Goal: Navigation & Orientation: Find specific page/section

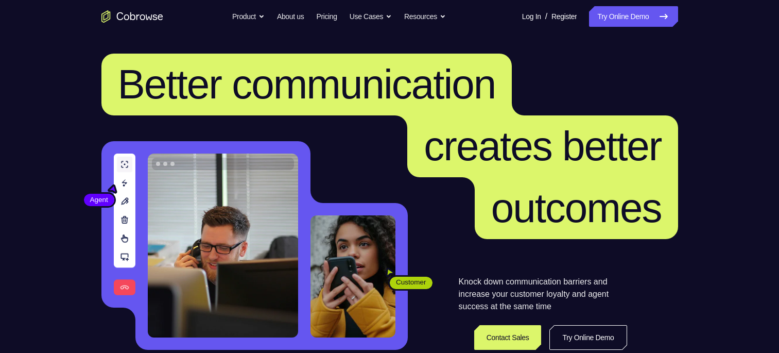
click at [657, 15] on icon at bounding box center [663, 16] width 12 height 12
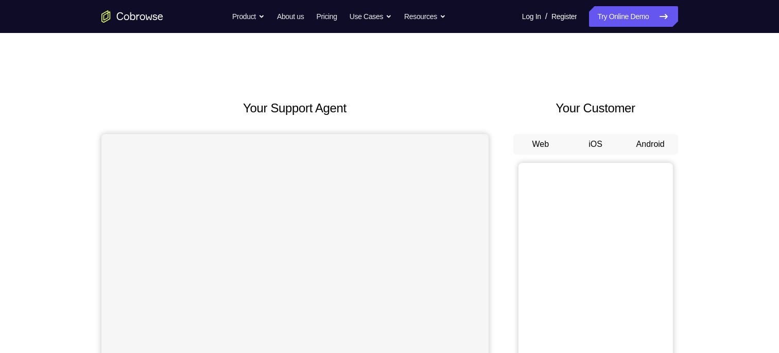
click at [651, 143] on button "Android" at bounding box center [650, 144] width 55 height 21
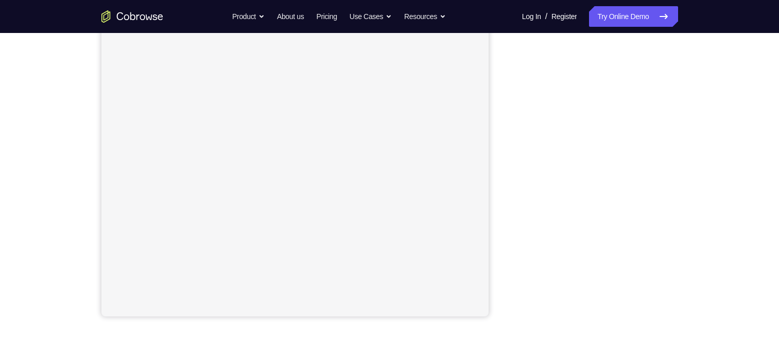
scroll to position [163, 0]
